Goal: Task Accomplishment & Management: Complete application form

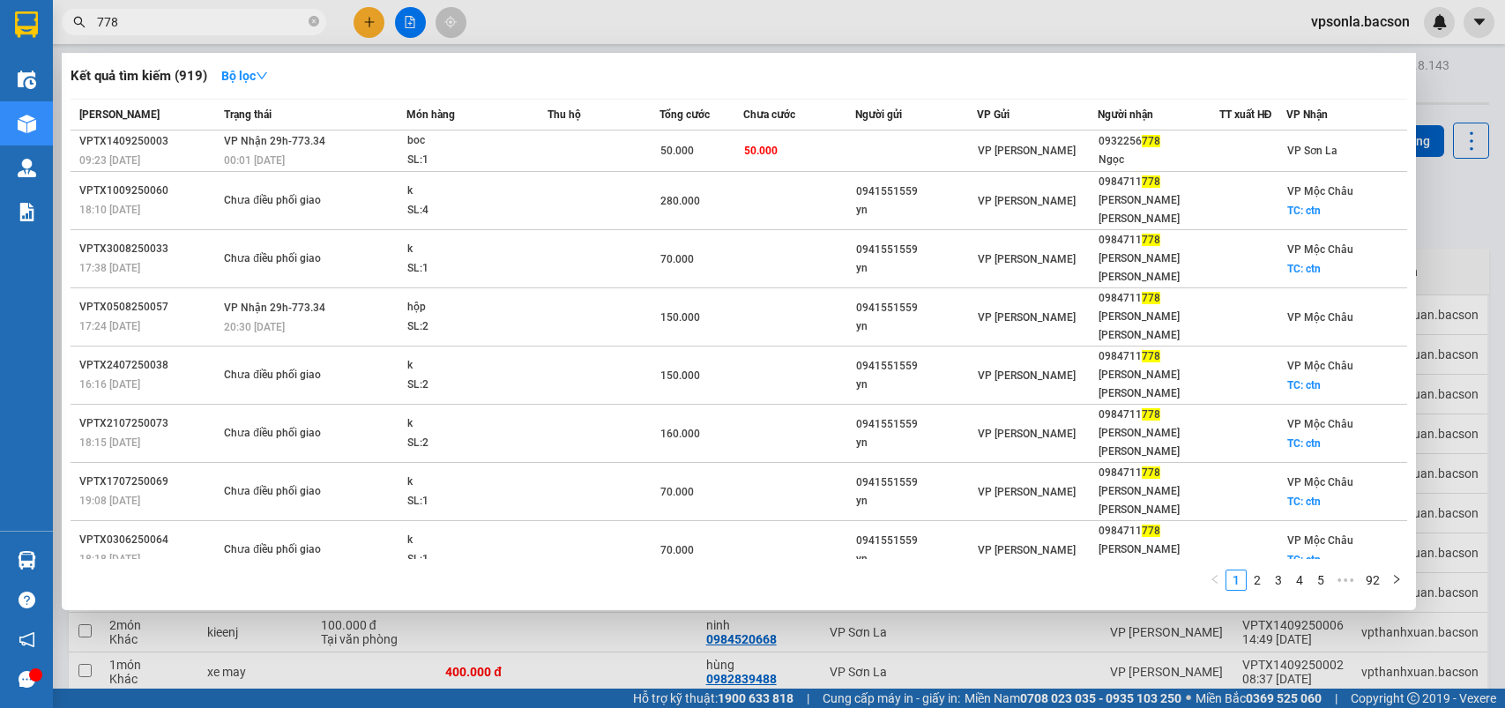
click at [182, 10] on span "778" at bounding box center [194, 22] width 264 height 26
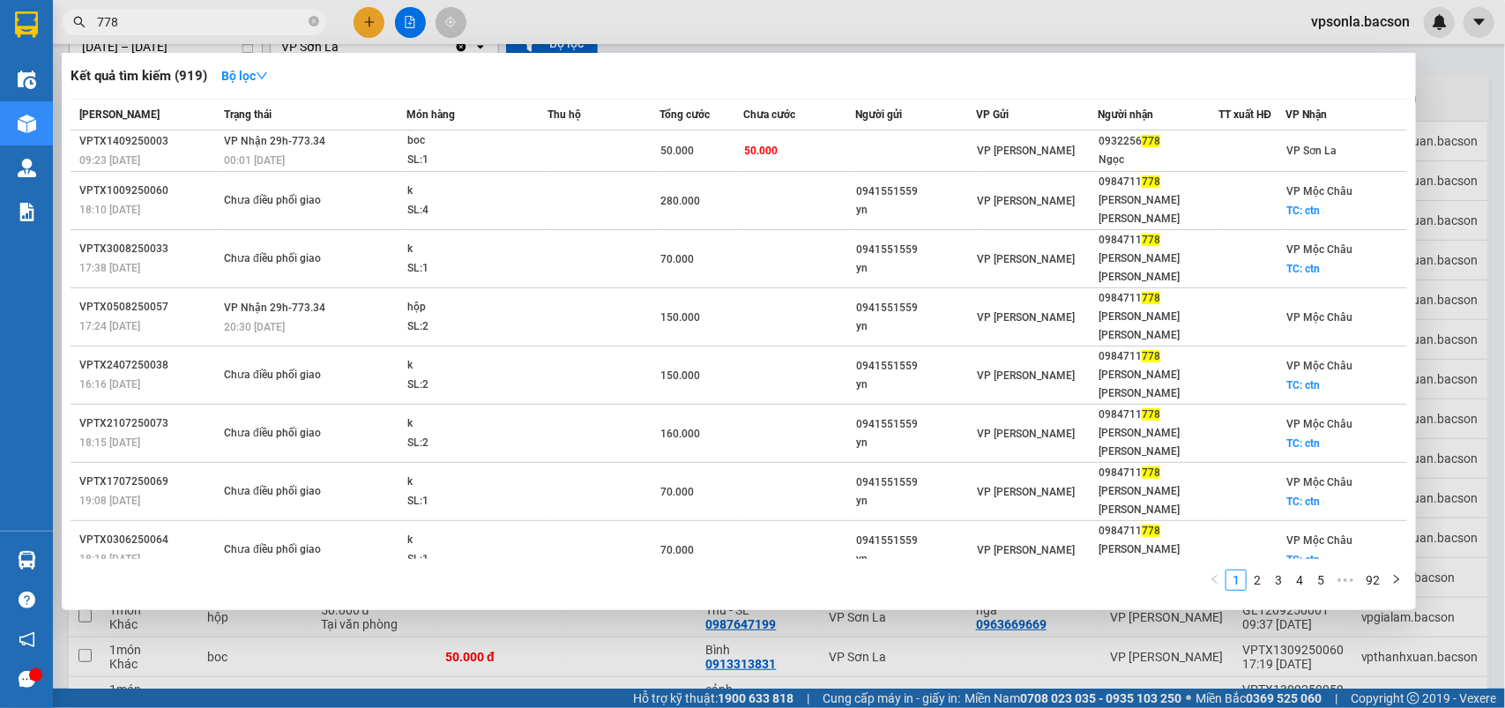
click at [182, 10] on span "778" at bounding box center [194, 22] width 264 height 26
click at [182, 19] on input "778" at bounding box center [201, 21] width 208 height 19
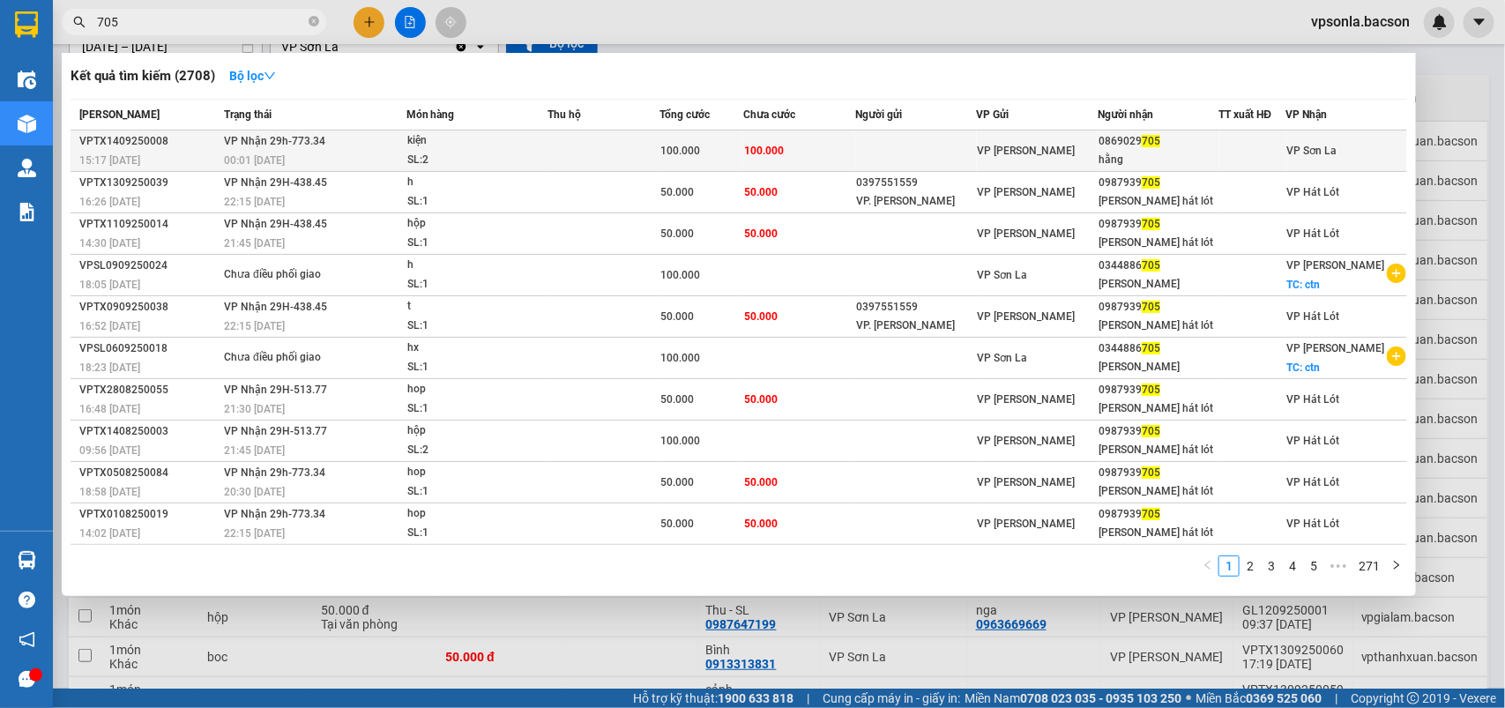
type input "705"
click at [1161, 151] on div "hằng" at bounding box center [1157, 160] width 119 height 19
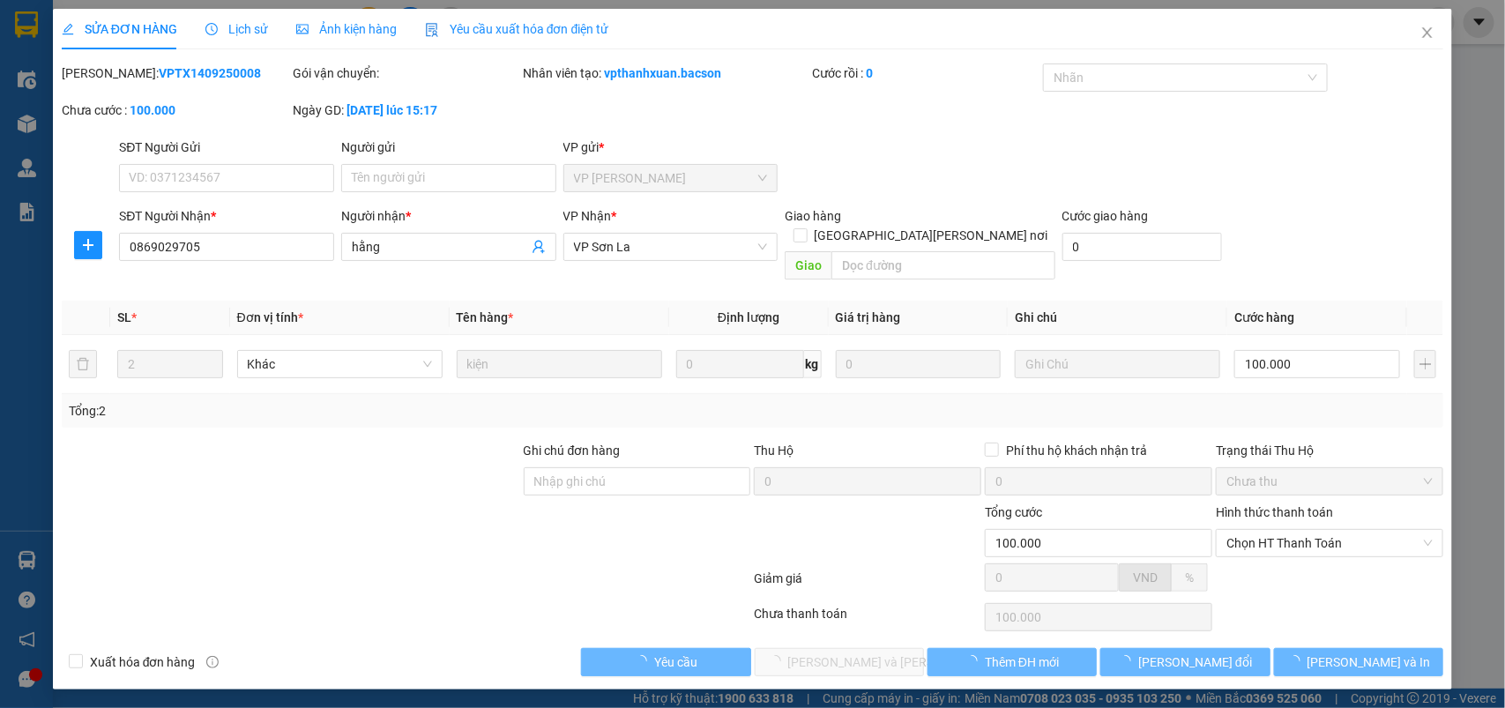
type input "0869029705"
type input "hằng"
type input "100.000"
click at [1266, 530] on span "Chọn HT Thanh Toán" at bounding box center [1329, 543] width 206 height 26
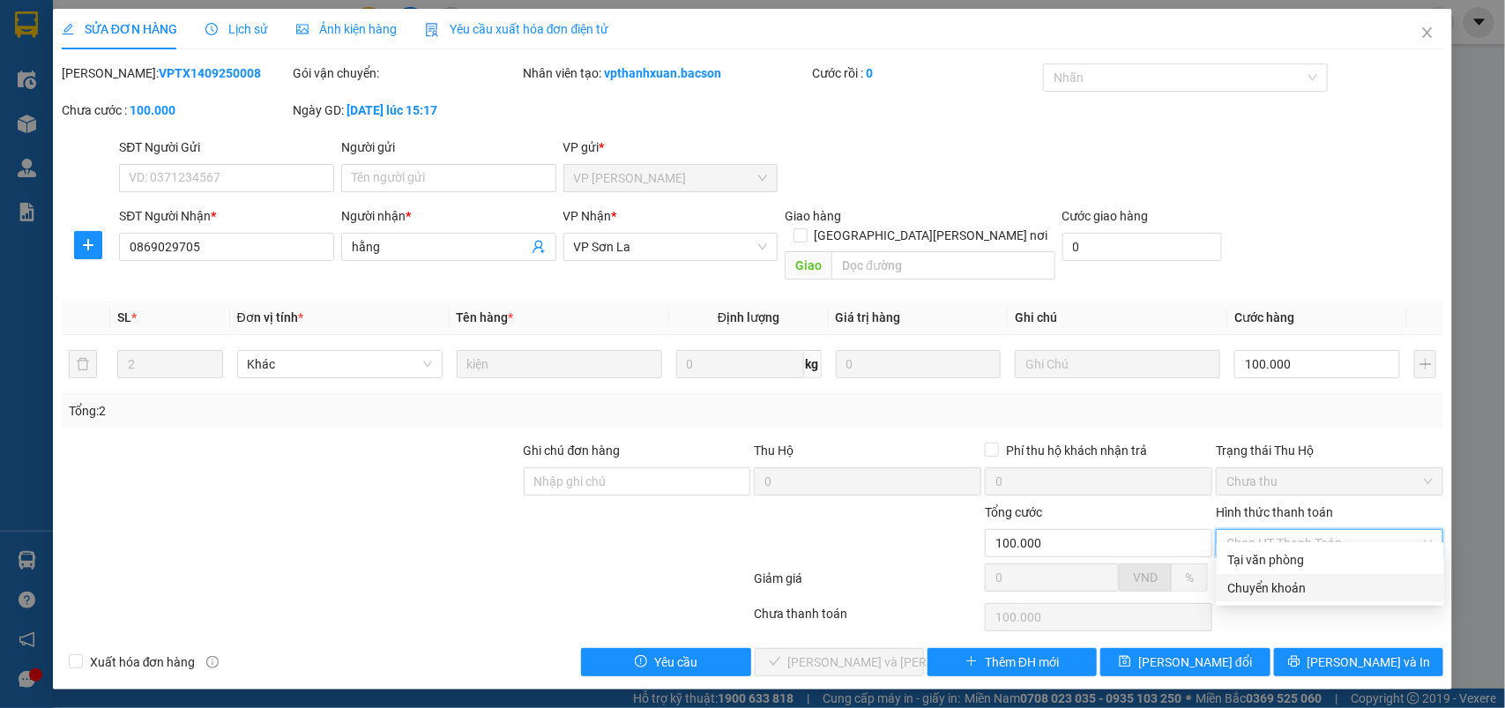
click at [1262, 571] on div "Tại văn phòng" at bounding box center [1330, 560] width 227 height 28
type input "0"
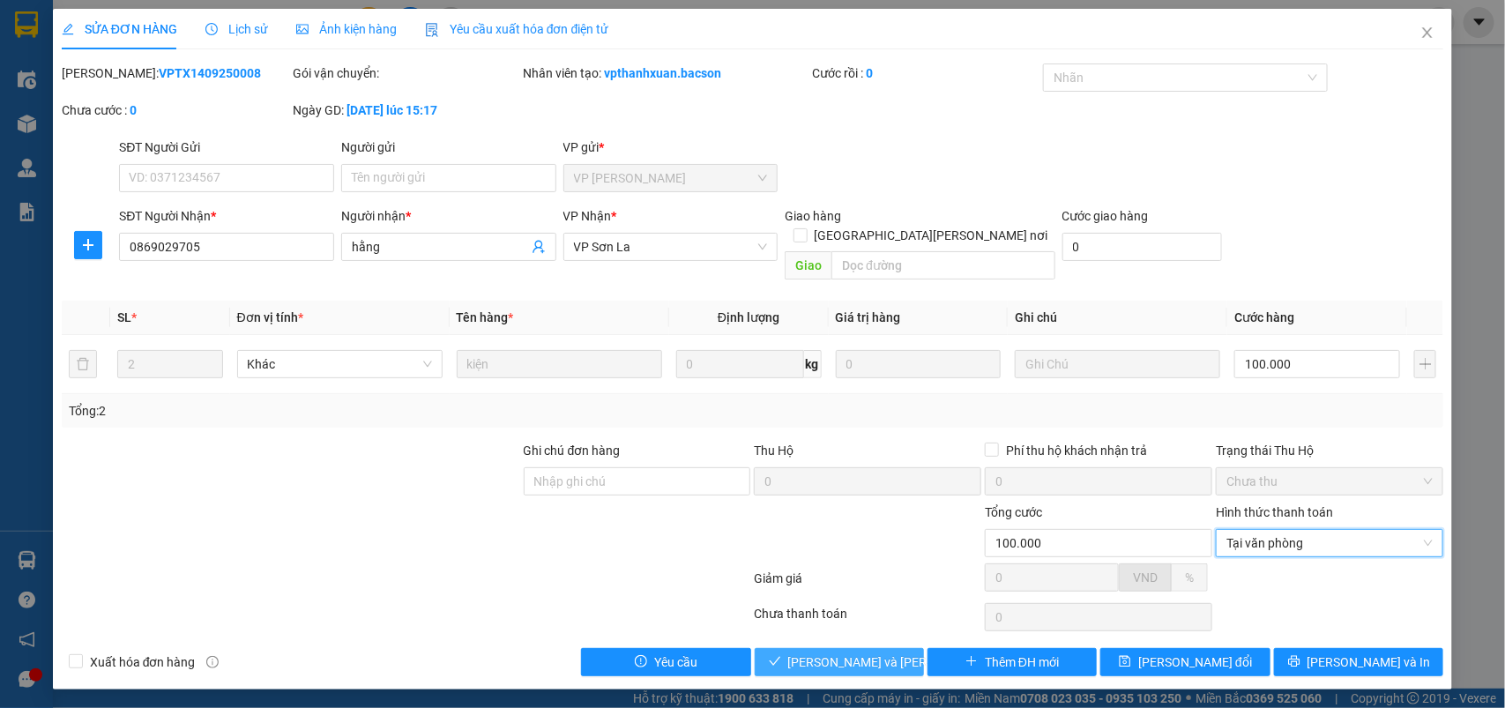
click at [890, 648] on button "[PERSON_NAME] và [PERSON_NAME] hàng" at bounding box center [839, 662] width 169 height 28
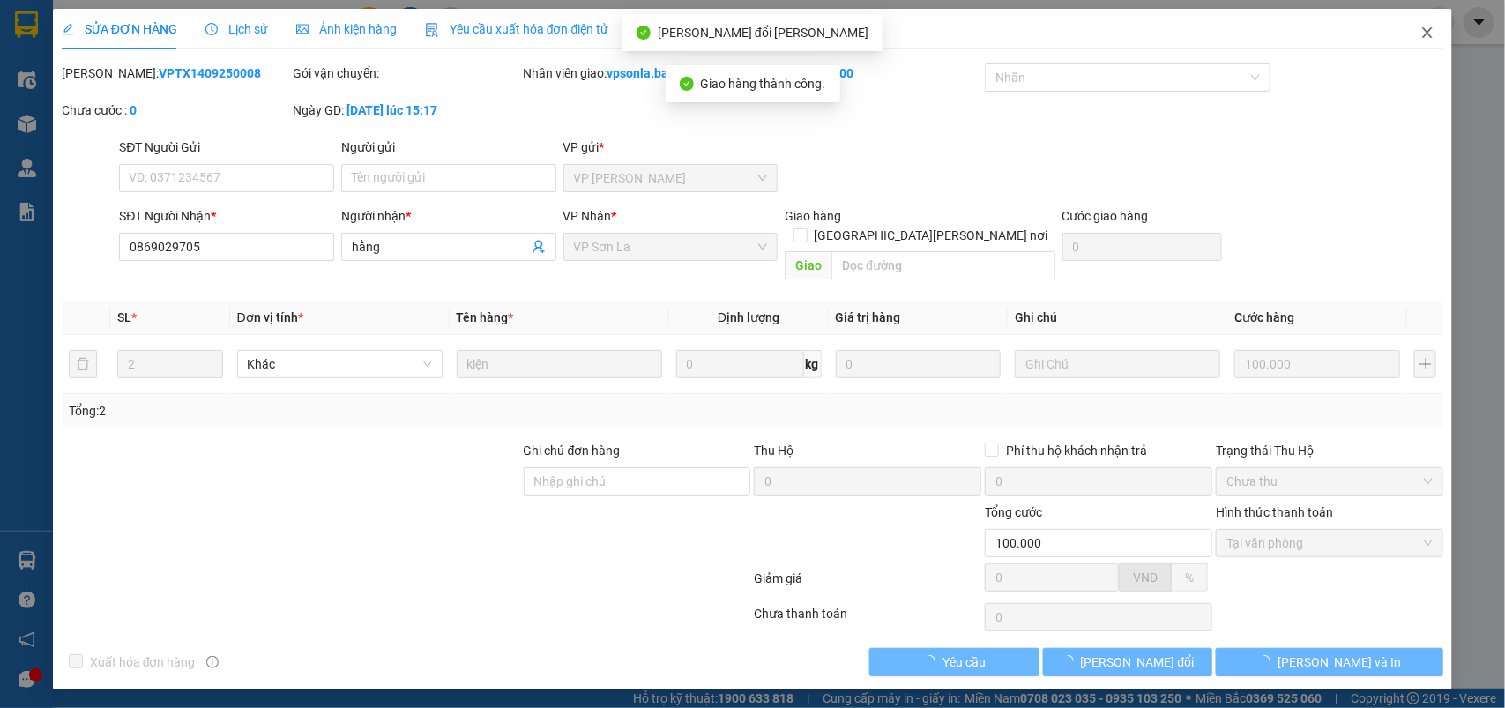
click at [1437, 34] on span "Close" at bounding box center [1427, 33] width 49 height 49
click at [1429, 34] on div at bounding box center [1439, 22] width 31 height 31
click at [1429, 34] on body "Kết quả [PERSON_NAME] ( 2708 ) Bộ lọc Mã ĐH Trạng thái Món hàng Thu hộ [PERSON_…" at bounding box center [752, 354] width 1505 height 708
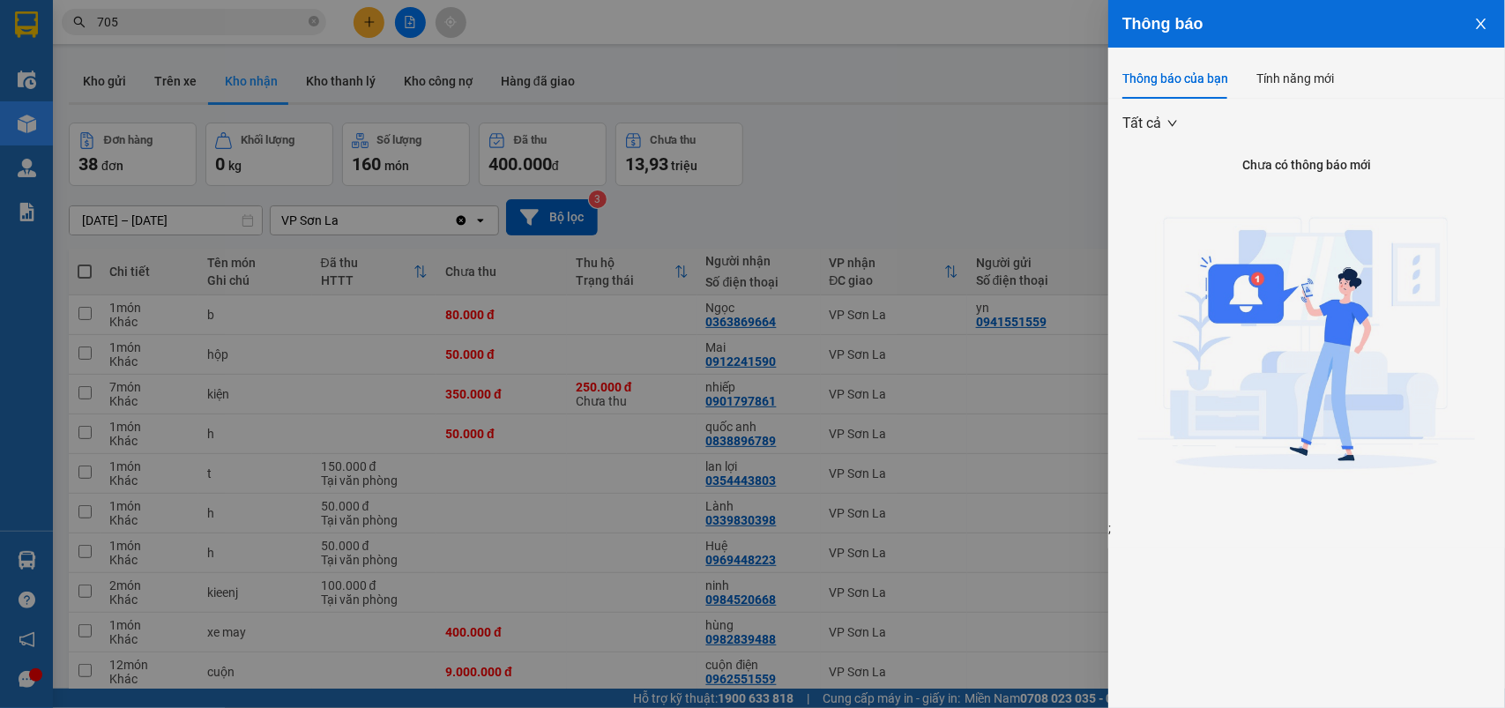
click at [154, 6] on div at bounding box center [752, 354] width 1505 height 708
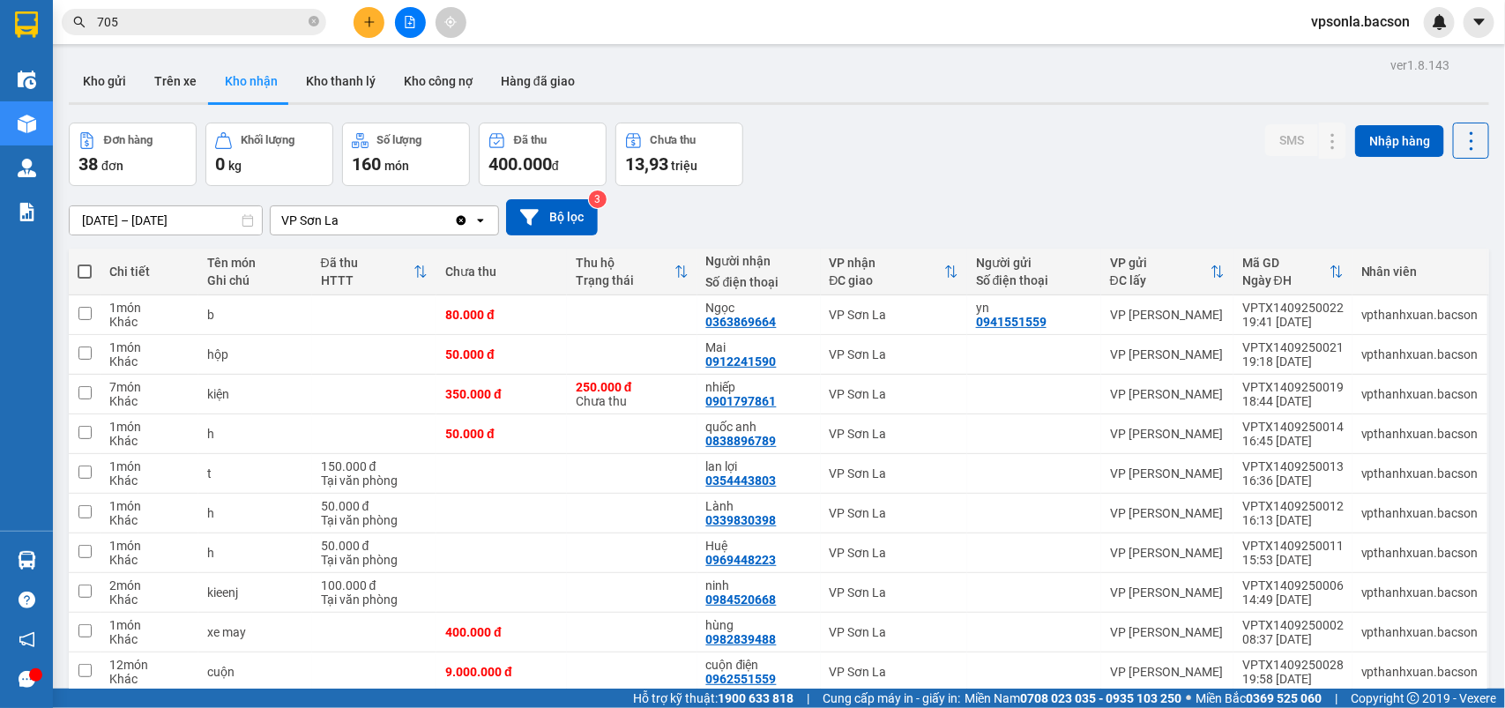
click at [155, 19] on body "Kết quả [PERSON_NAME] ( 2708 ) Bộ lọc Mã ĐH Trạng thái Món hàng Thu hộ [PERSON_…" at bounding box center [752, 354] width 1505 height 708
click at [155, 19] on input "705" at bounding box center [201, 21] width 208 height 19
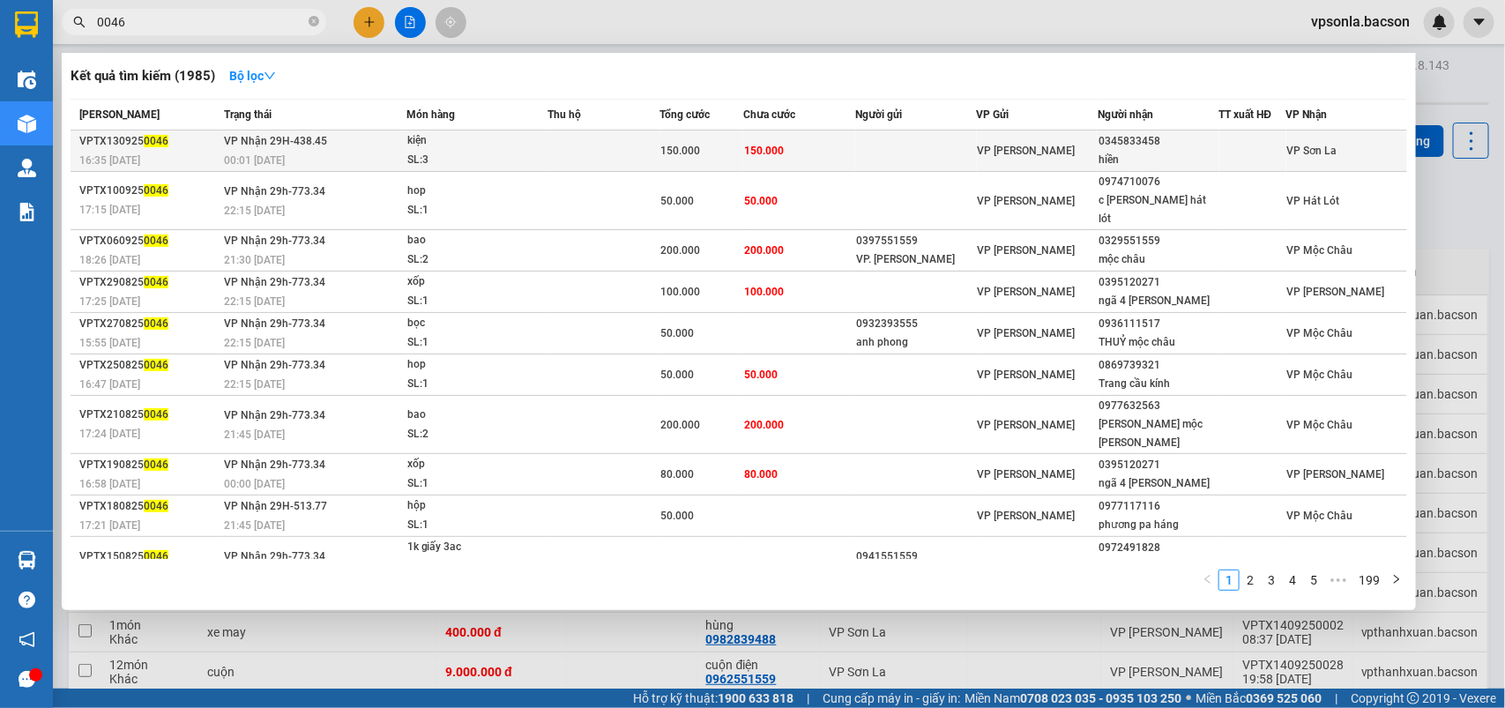
type input "0046"
click at [1155, 155] on div "hiền" at bounding box center [1157, 160] width 119 height 19
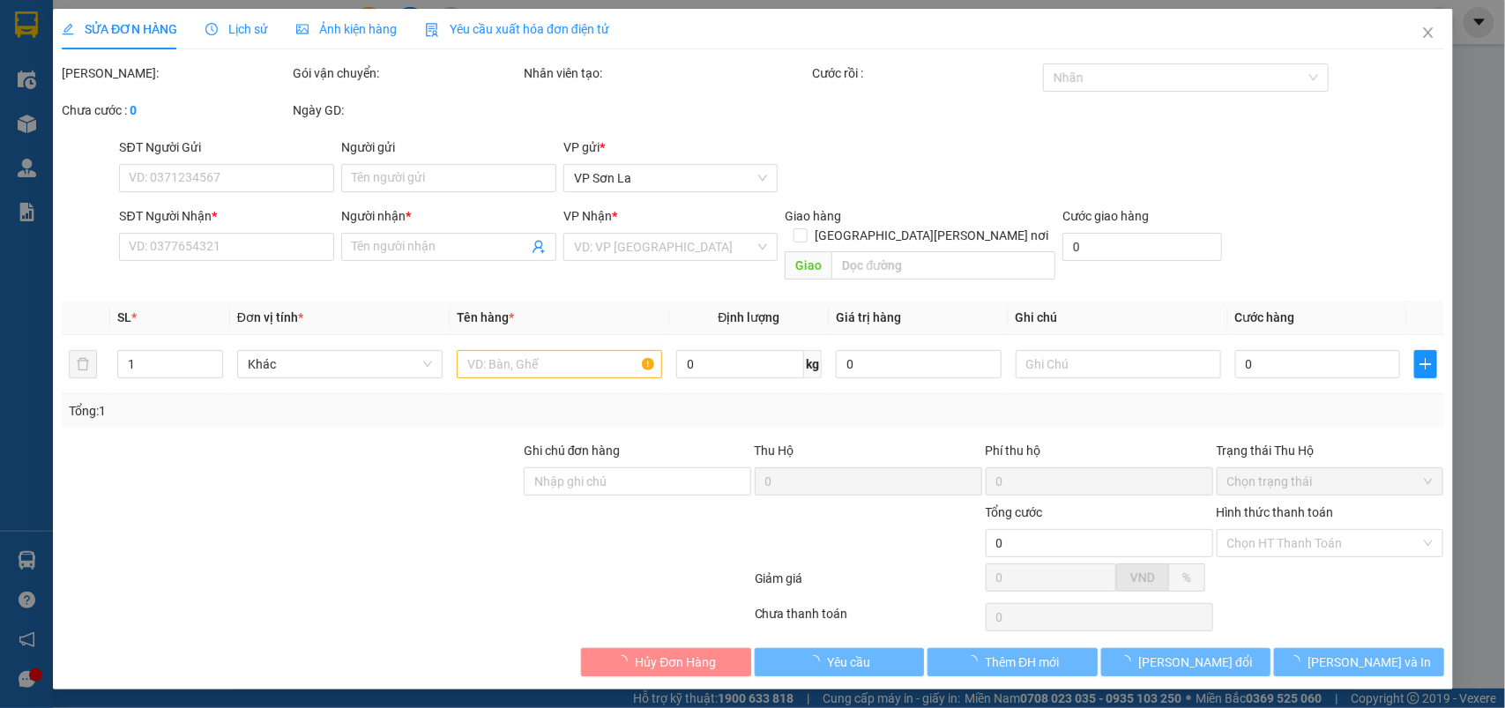
type input "0345833458"
type input "hiền"
type input "150.000"
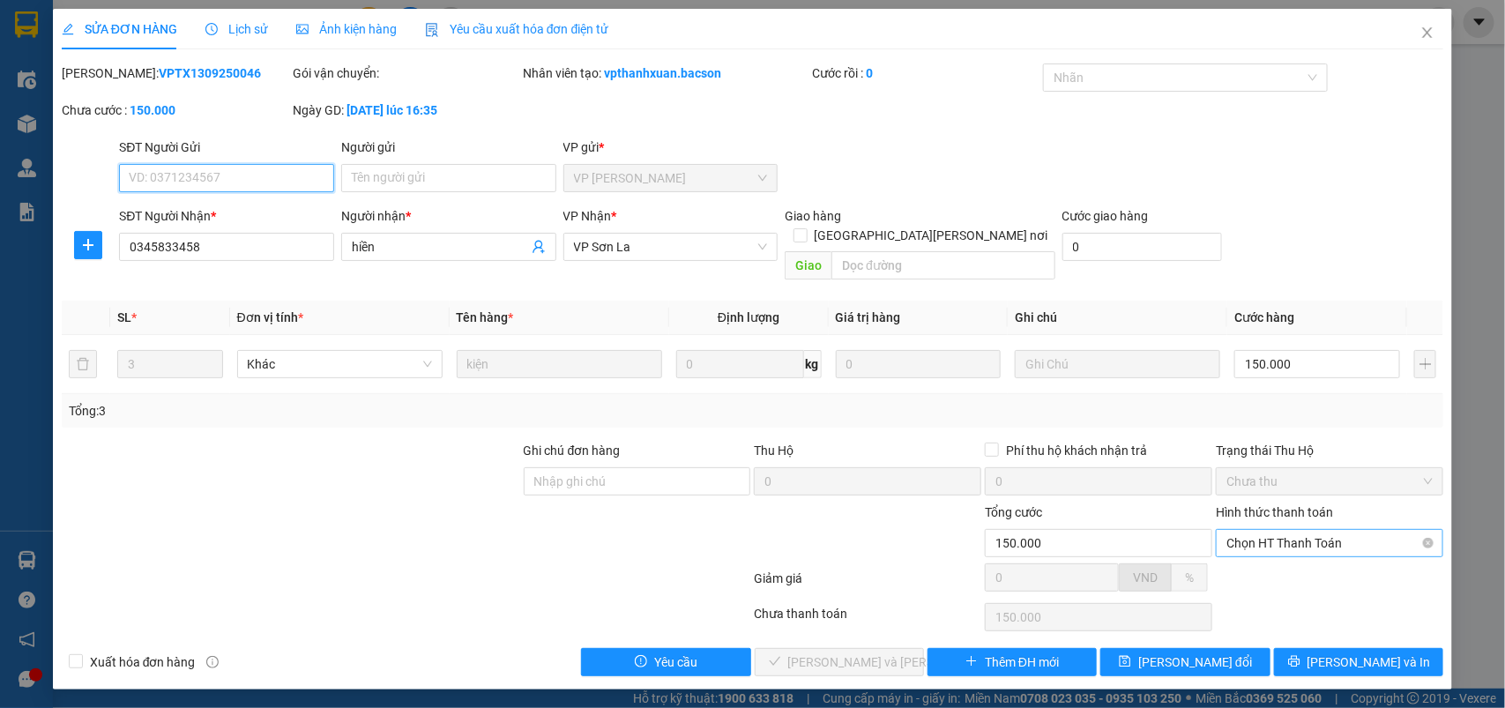
click at [1245, 530] on span "Chọn HT Thanh Toán" at bounding box center [1329, 543] width 206 height 26
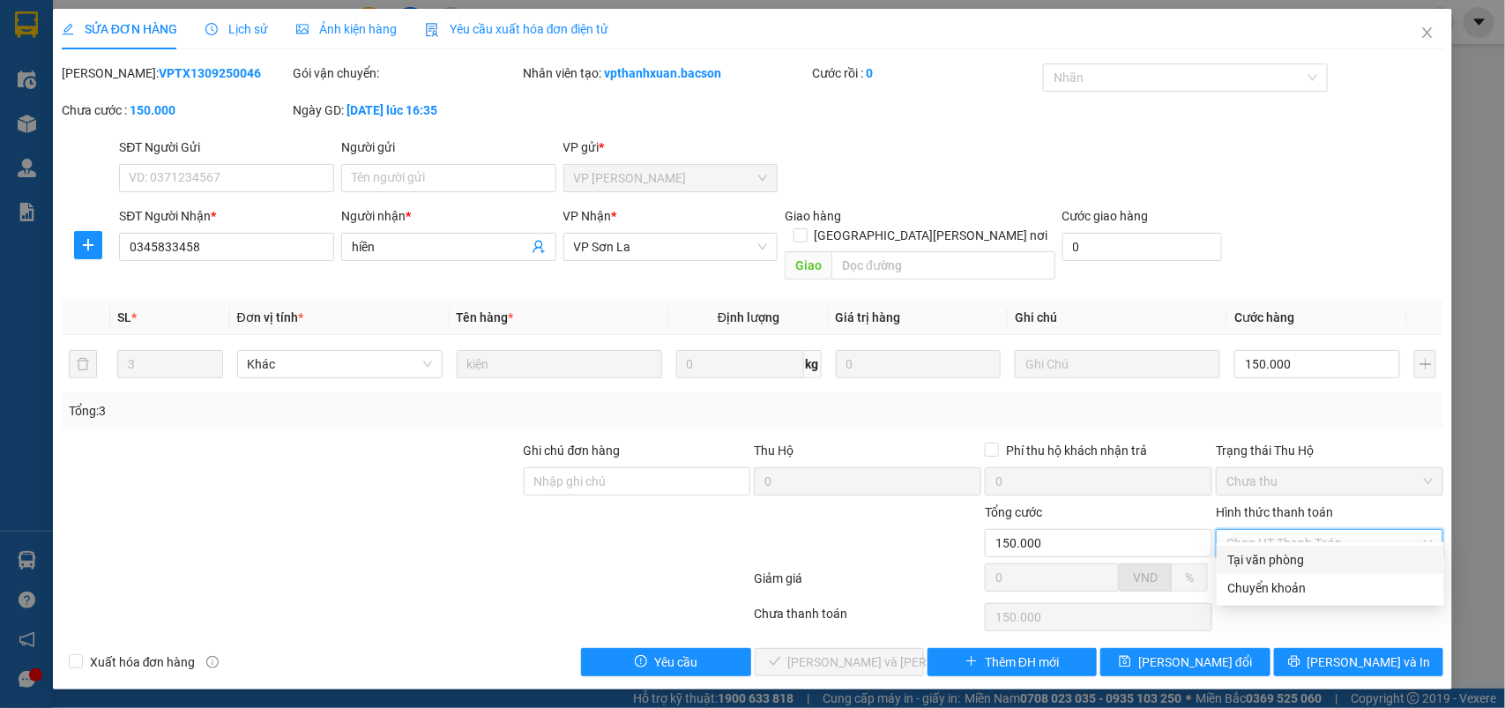
click at [1253, 544] on div "Total Paid Fee 0 Total UnPaid Fee 150.000 Cash Collection Total Fee Mã ĐH: VPTX…" at bounding box center [753, 369] width 1382 height 613
click at [1247, 542] on div "Hình thức thanh toán Chọn HT Thanh Toán" at bounding box center [1329, 534] width 227 height 62
click at [1256, 530] on span "Chọn HT Thanh Toán" at bounding box center [1329, 543] width 206 height 26
click at [1237, 554] on div "Tại văn phòng" at bounding box center [1330, 559] width 206 height 19
type input "0"
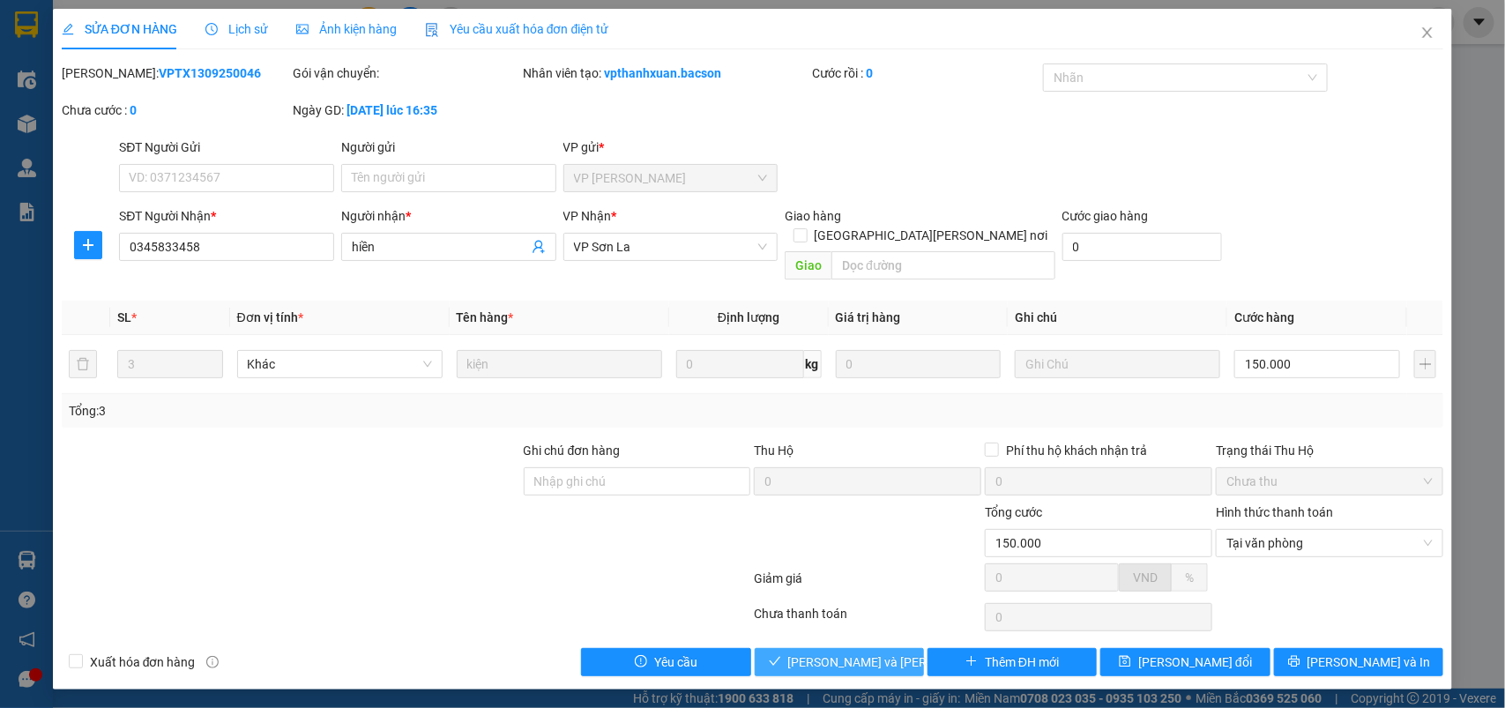
click at [890, 652] on span "[PERSON_NAME] và [PERSON_NAME] hàng" at bounding box center [907, 661] width 238 height 19
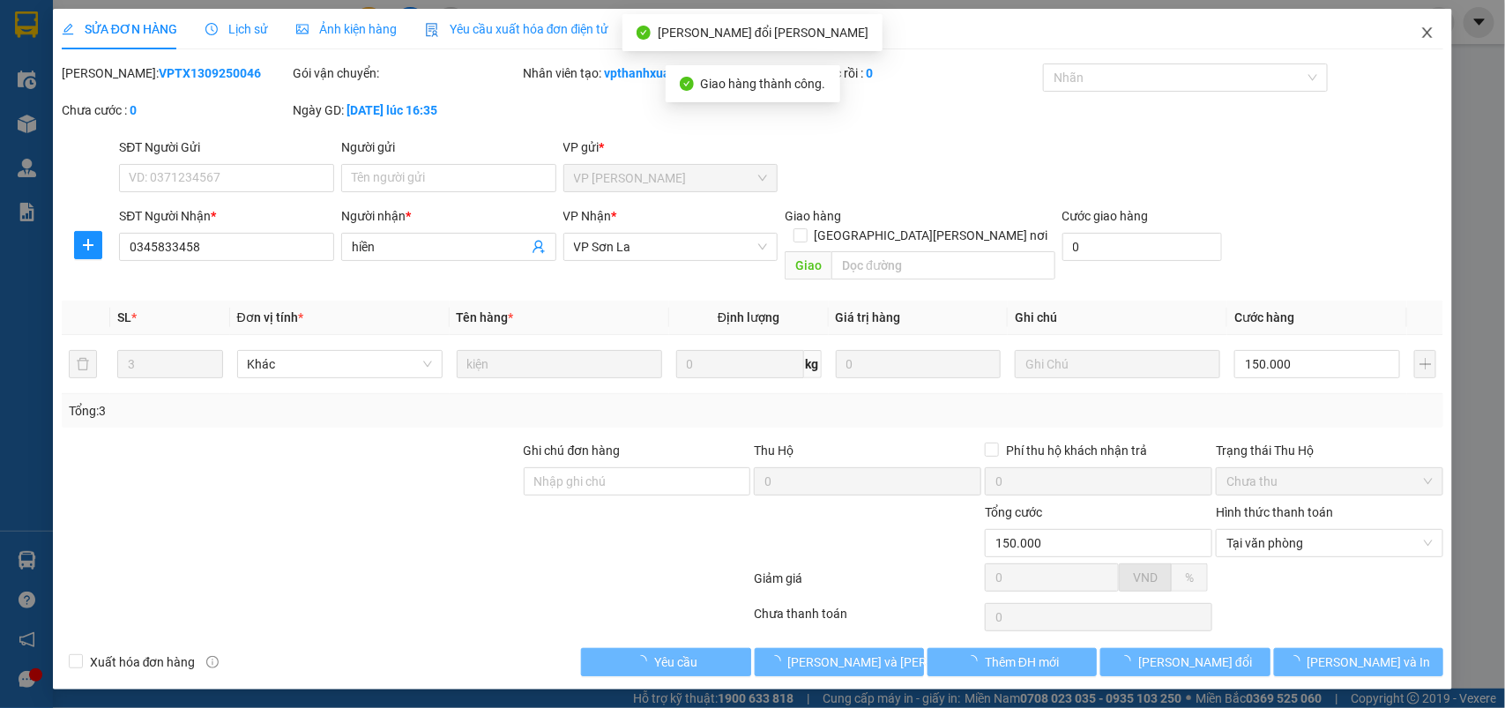
click at [1426, 34] on icon "close" at bounding box center [1427, 33] width 14 height 14
